Goal: Task Accomplishment & Management: Use online tool/utility

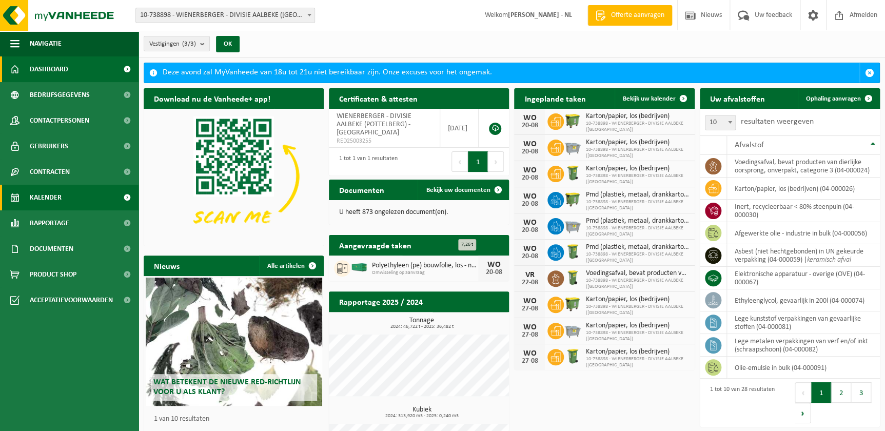
click at [52, 193] on span "Kalender" at bounding box center [46, 198] width 32 height 26
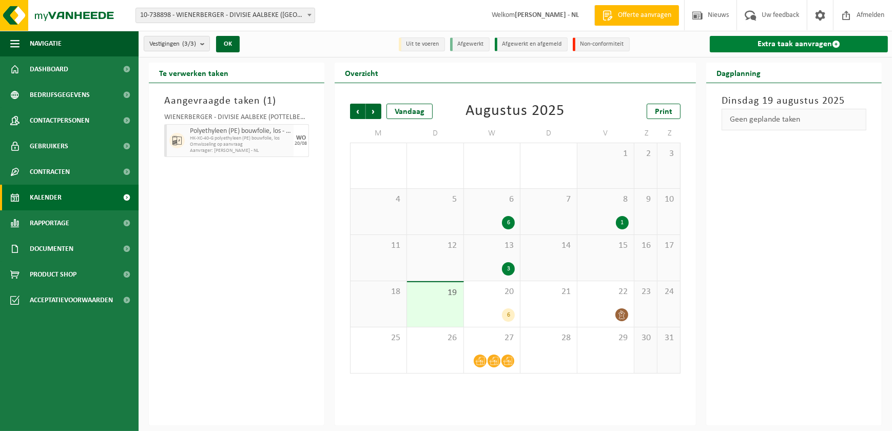
click at [805, 46] on link "Extra taak aanvragen" at bounding box center [798, 44] width 178 height 16
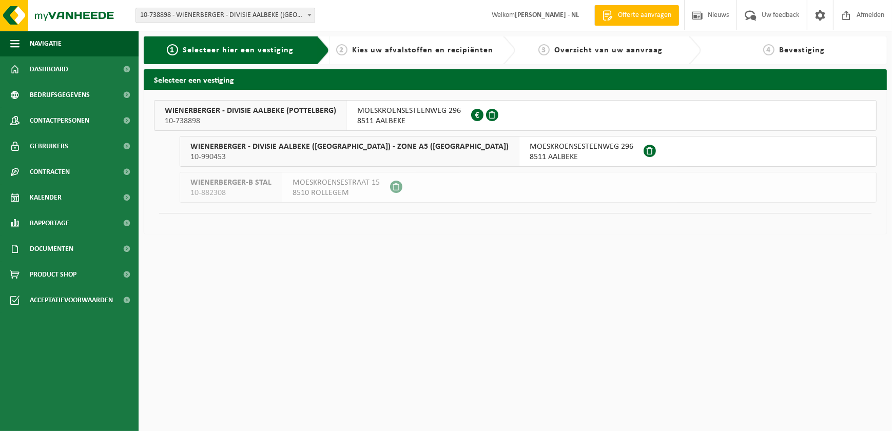
click at [269, 151] on span "WIENERBERGER - DIVISIE AALBEKE (POTTELBERG) - ZONE A5 (MAGAZIJN)" at bounding box center [349, 147] width 318 height 10
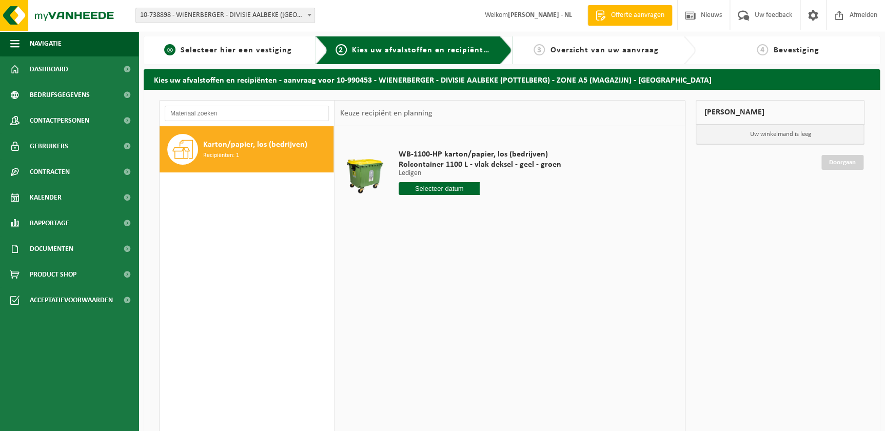
click at [258, 51] on span "Selecteer hier een vestiging" at bounding box center [236, 50] width 111 height 8
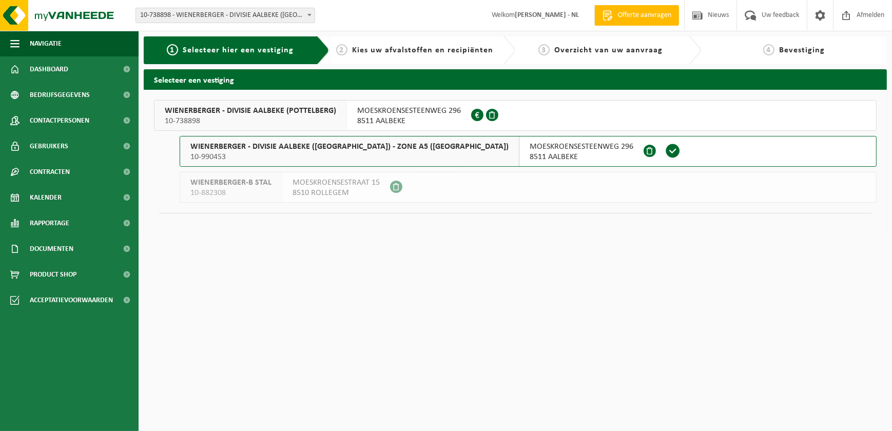
click at [252, 120] on span "10-738898" at bounding box center [250, 121] width 171 height 10
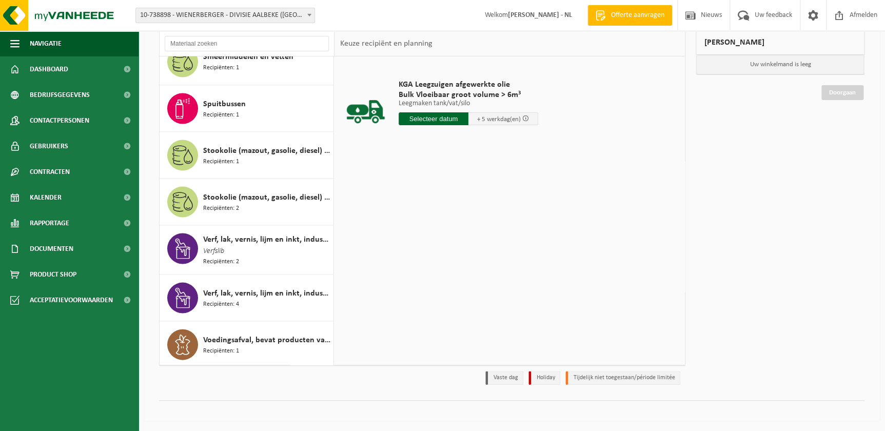
scroll to position [955, 0]
